Goal: Information Seeking & Learning: Learn about a topic

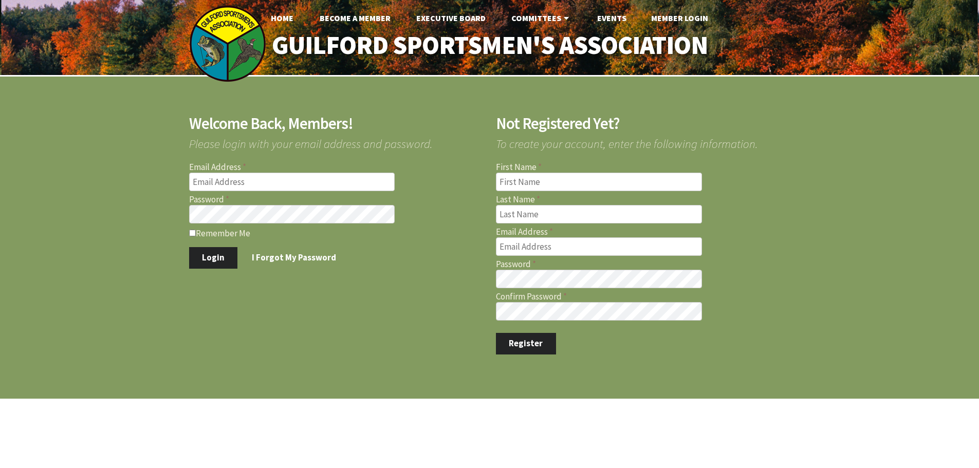
click at [266, 180] on input "Email Address" at bounding box center [292, 182] width 206 height 18
type input "jernst1215@gmail.com"
click at [189, 247] on button "Login" at bounding box center [213, 258] width 49 height 22
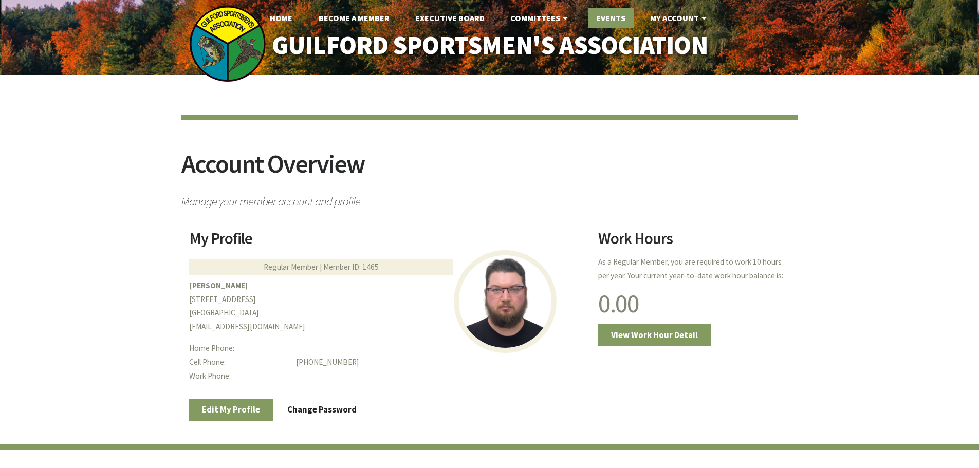
click at [613, 13] on link "Events" at bounding box center [611, 18] width 46 height 21
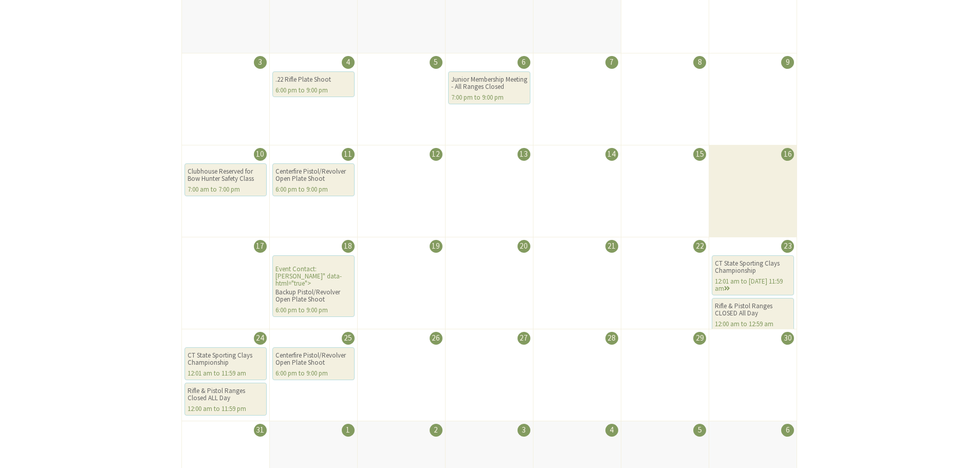
scroll to position [308, 0]
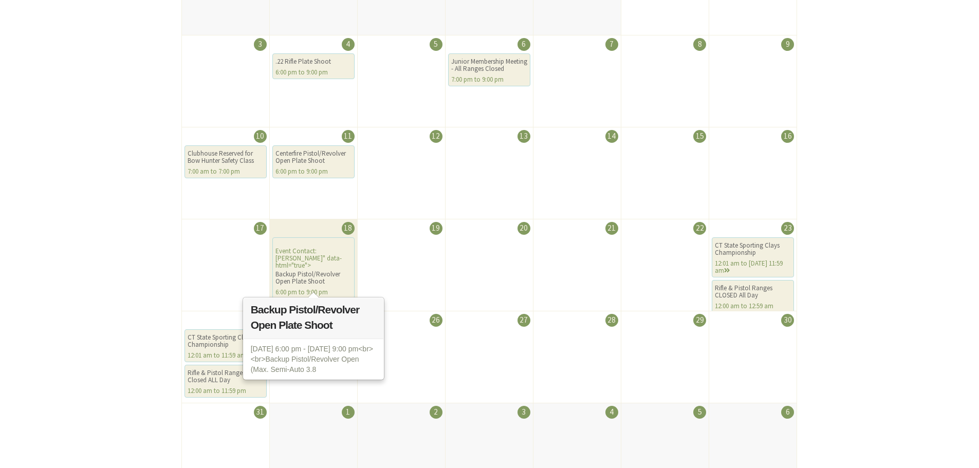
click at [328, 251] on div "Event Contact: [PERSON_NAME]" data-html="true"> Backup Pistol/Revolver Open Pla…" at bounding box center [313, 268] width 82 height 62
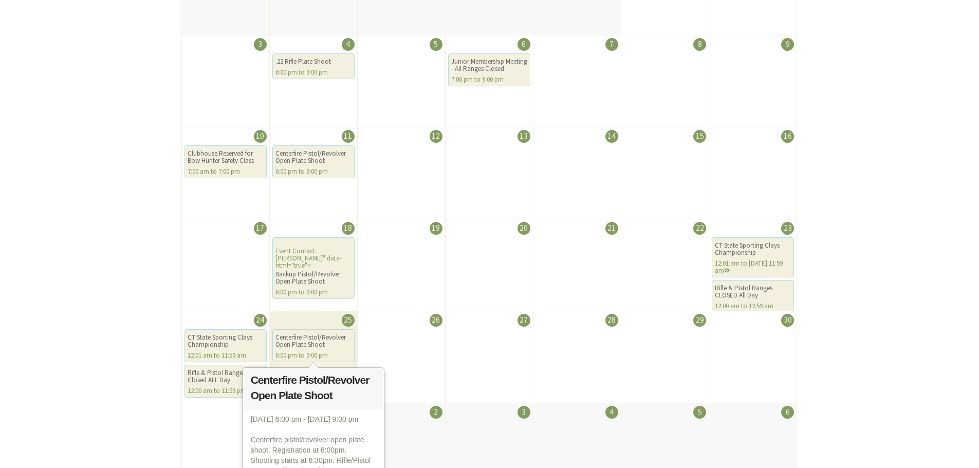
click at [317, 340] on div "Centerfire Pistol/Revolver Open Plate Shoot" at bounding box center [313, 341] width 76 height 14
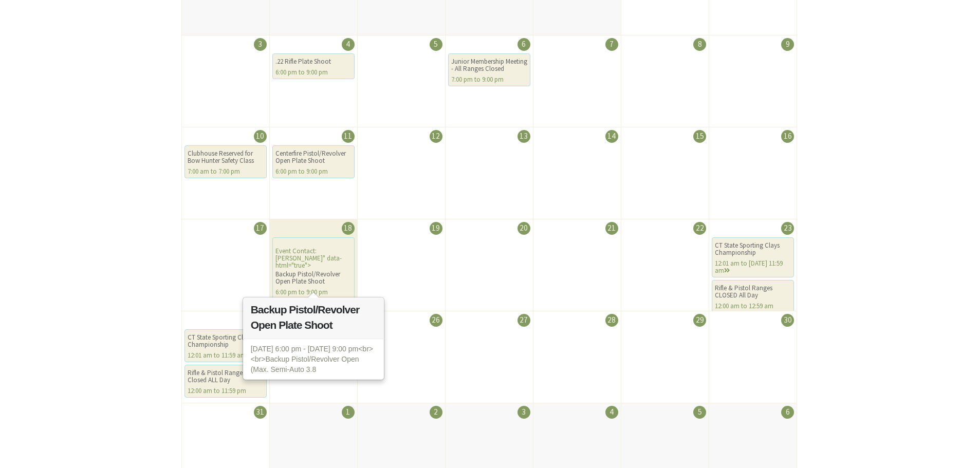
click at [308, 261] on div "Event Contact: [PERSON_NAME]" data-html="true"> Backup Pistol/Revolver Open Pla…" at bounding box center [313, 268] width 82 height 62
click at [318, 252] on div "Event Contact: Michael Kane" data-html="true"> Backup Pistol/Revolver Open Plat…" at bounding box center [313, 268] width 82 height 62
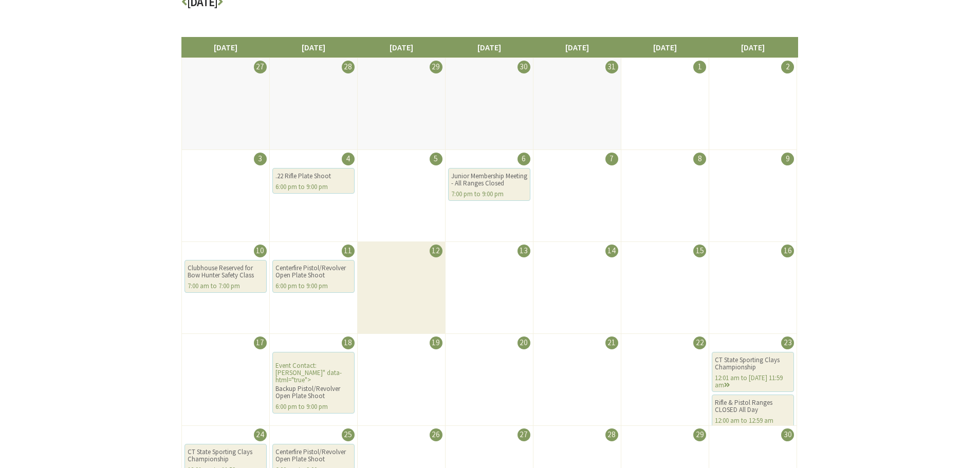
scroll to position [0, 0]
